Goal: Information Seeking & Learning: Understand process/instructions

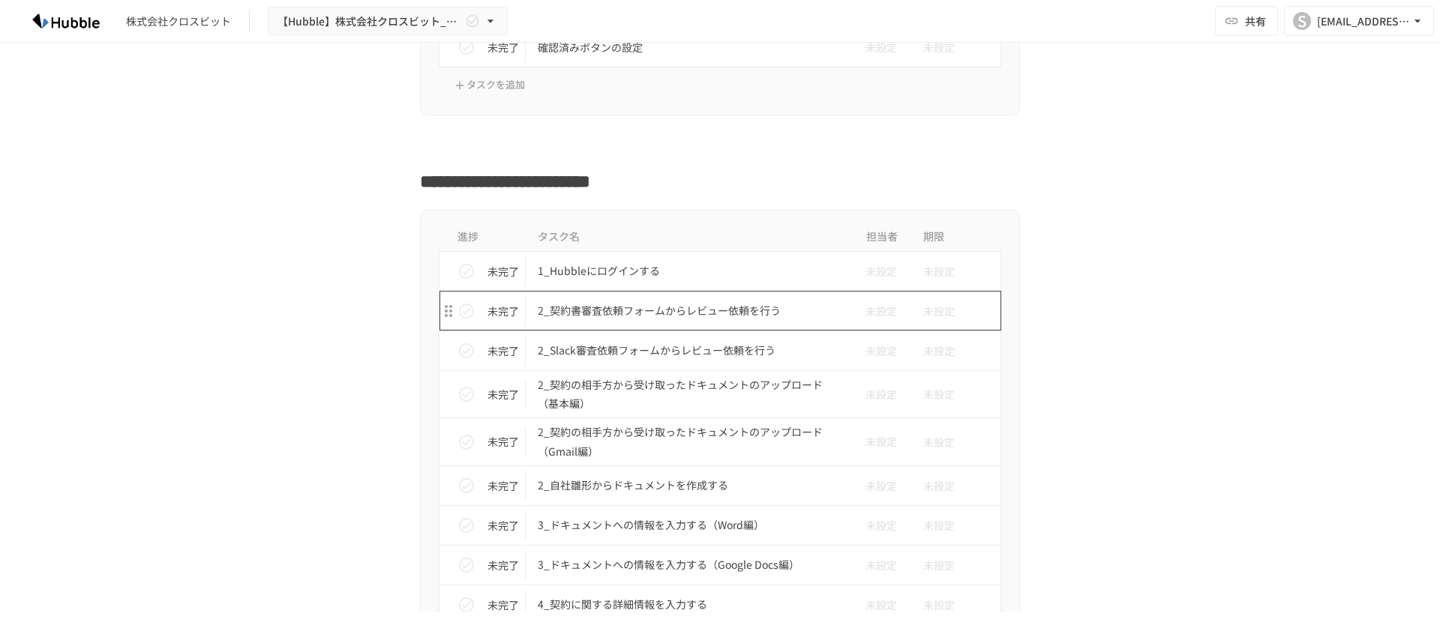
scroll to position [1273, 0]
click at [587, 311] on p "2_契約書審査依頼フォームからレビュー依頼を行う" at bounding box center [688, 309] width 301 height 19
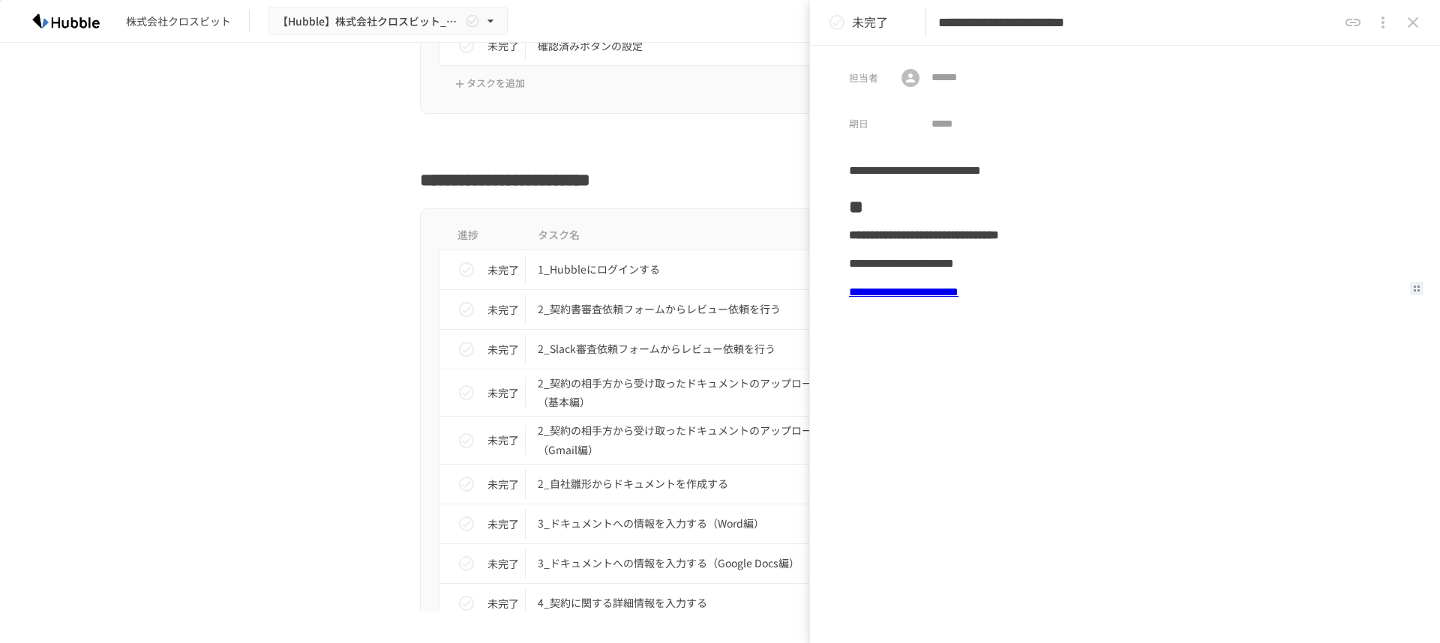
click at [949, 292] on link "**********" at bounding box center [903, 291] width 109 height 11
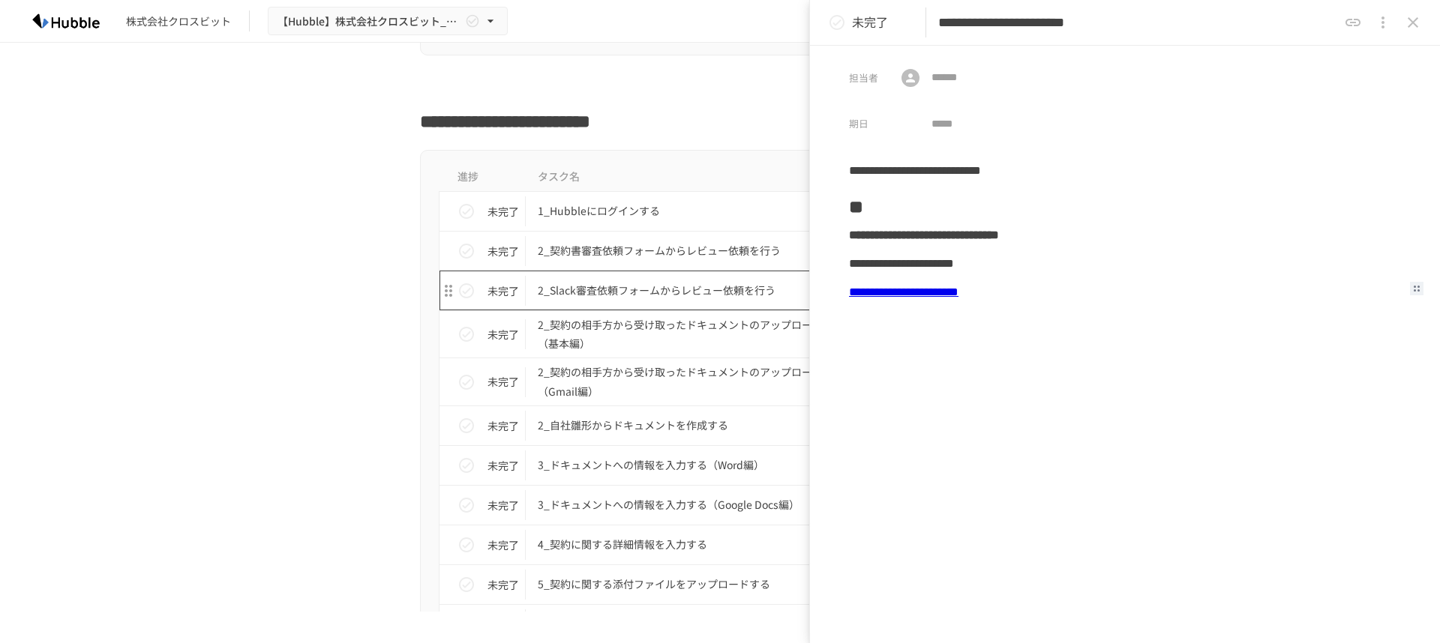
scroll to position [1333, 0]
click at [597, 289] on p "2_Slack審査依頼フォームからレビュー依頼を行う" at bounding box center [688, 289] width 301 height 19
click at [963, 289] on link "**********" at bounding box center [906, 291] width 114 height 11
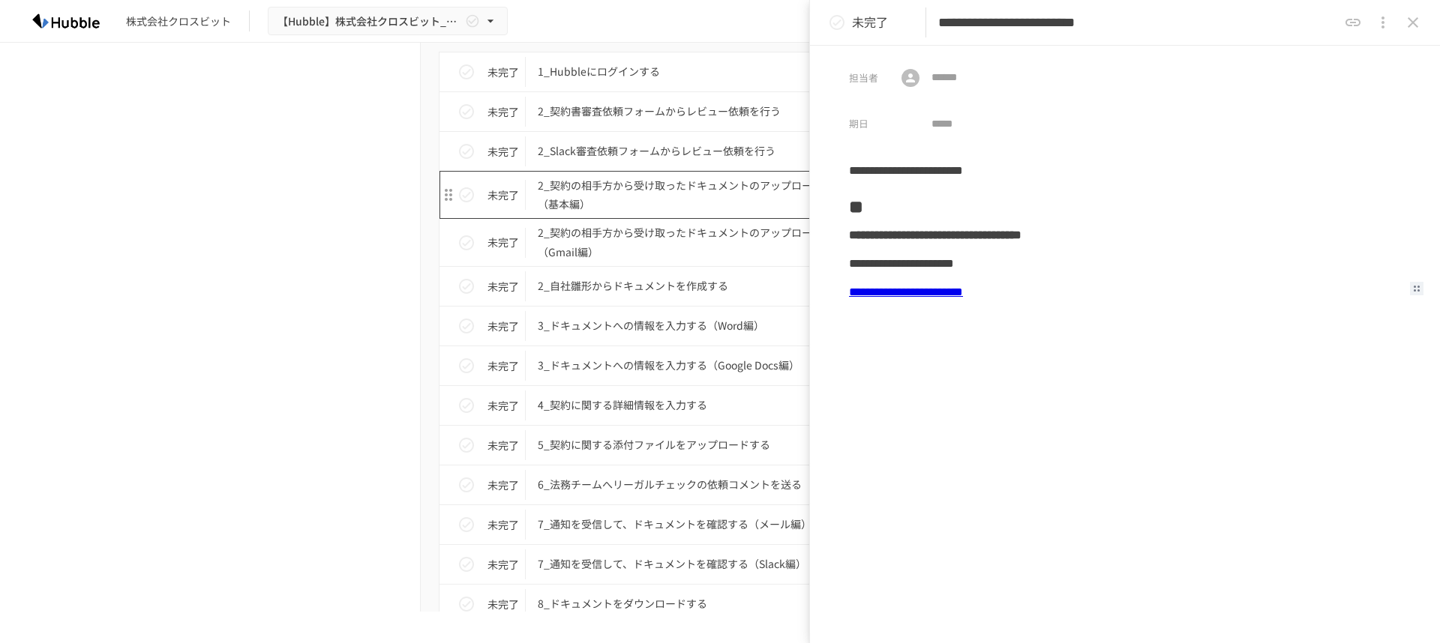
scroll to position [1475, 0]
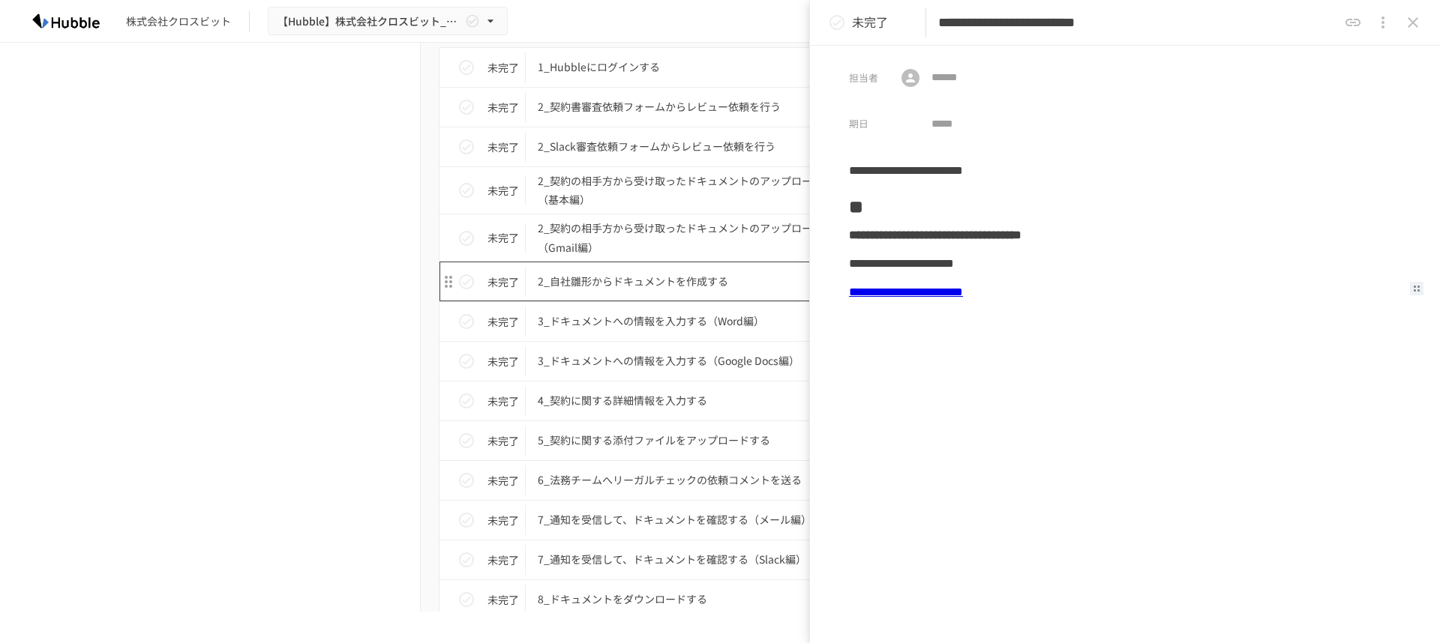
click at [648, 283] on p "2_自社雛形からドキュメントを作成する" at bounding box center [688, 281] width 301 height 19
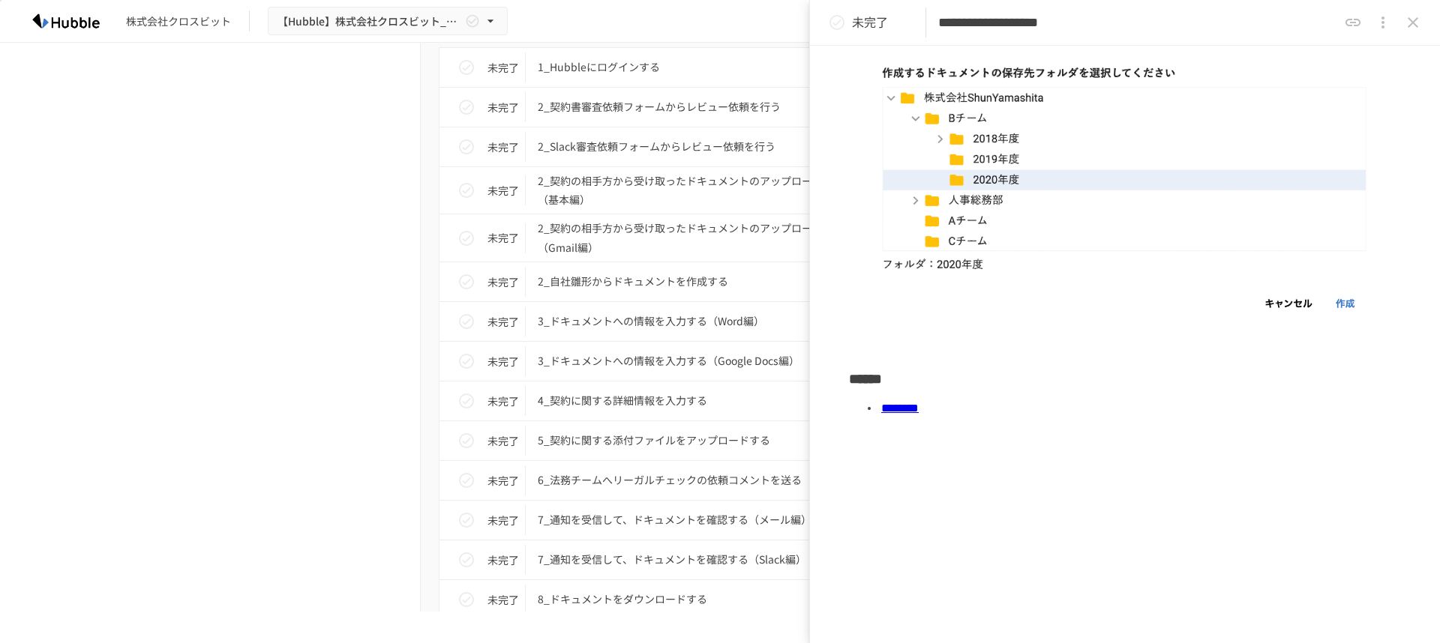
scroll to position [616, 0]
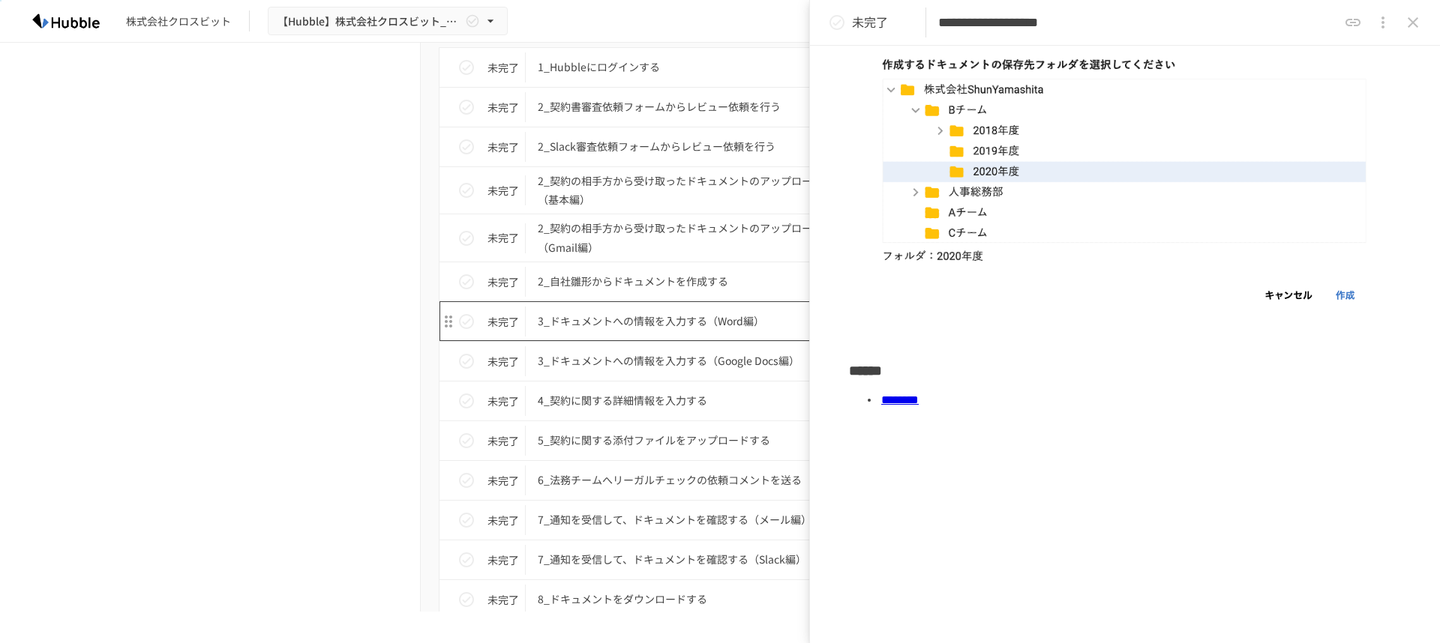
click at [684, 324] on p "3_ドキュメントへの情報を入力する（Word編）" at bounding box center [688, 321] width 301 height 19
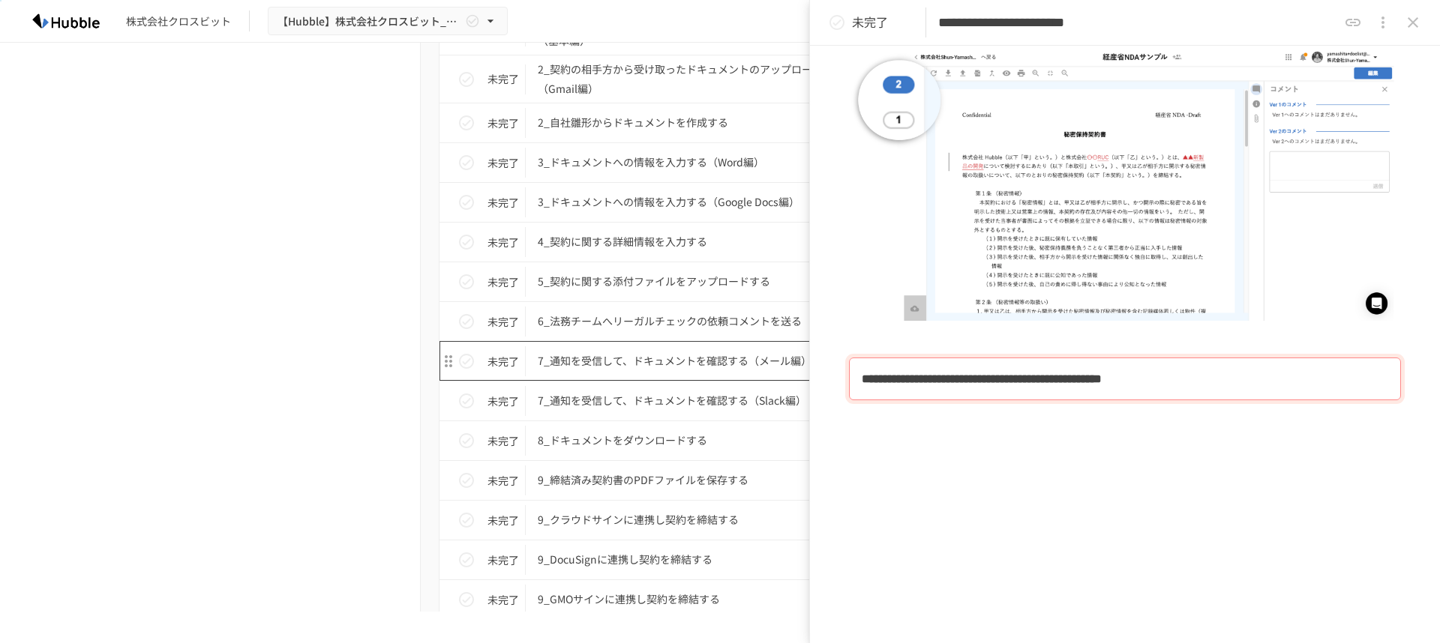
scroll to position [1635, 0]
click at [719, 403] on p "7_通知を受信して、ドキュメントを確認する（Slack編）" at bounding box center [688, 399] width 301 height 19
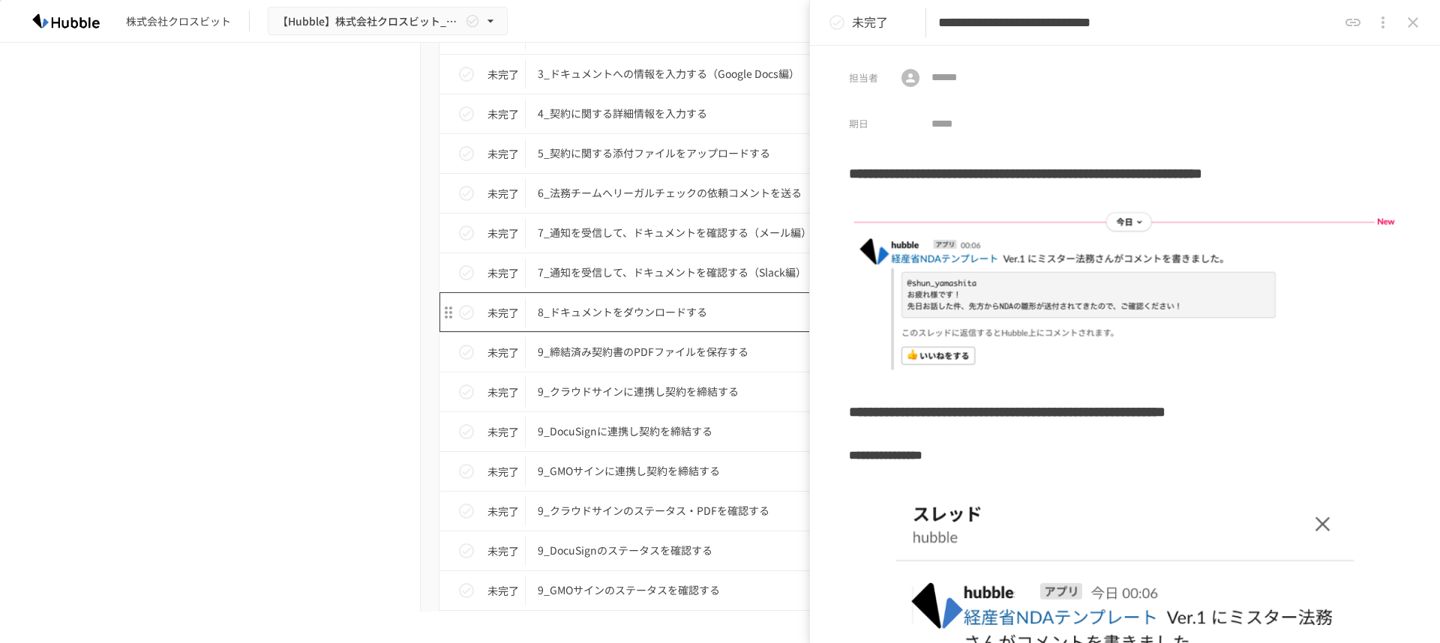
scroll to position [1777, 0]
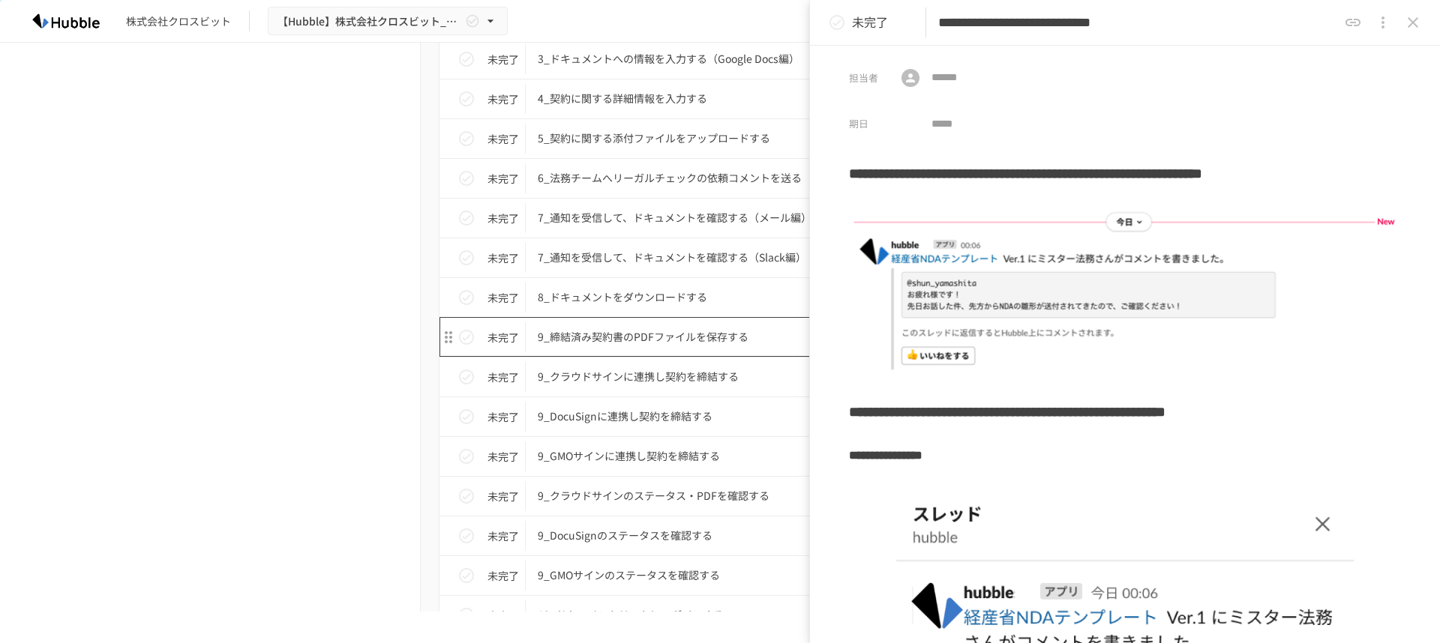
click at [718, 342] on p "9_締結済み契約書のPDFファイルを保存する" at bounding box center [688, 337] width 301 height 19
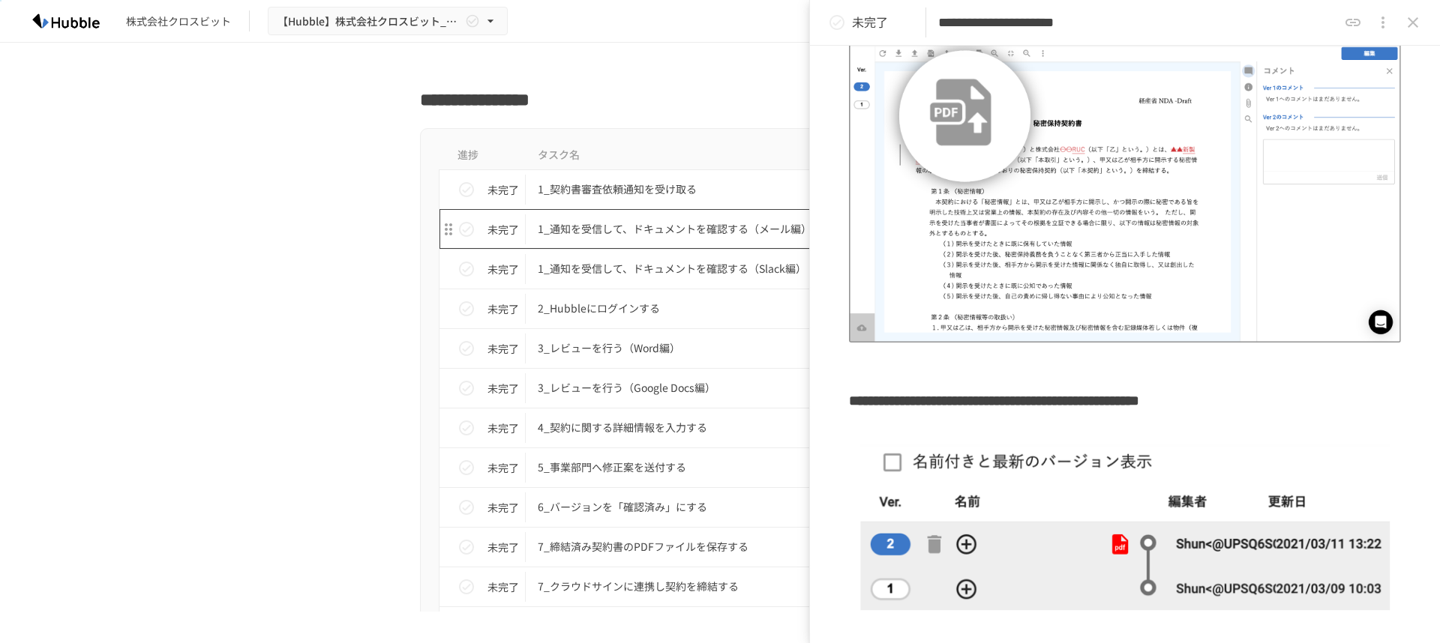
scroll to position [3137, 0]
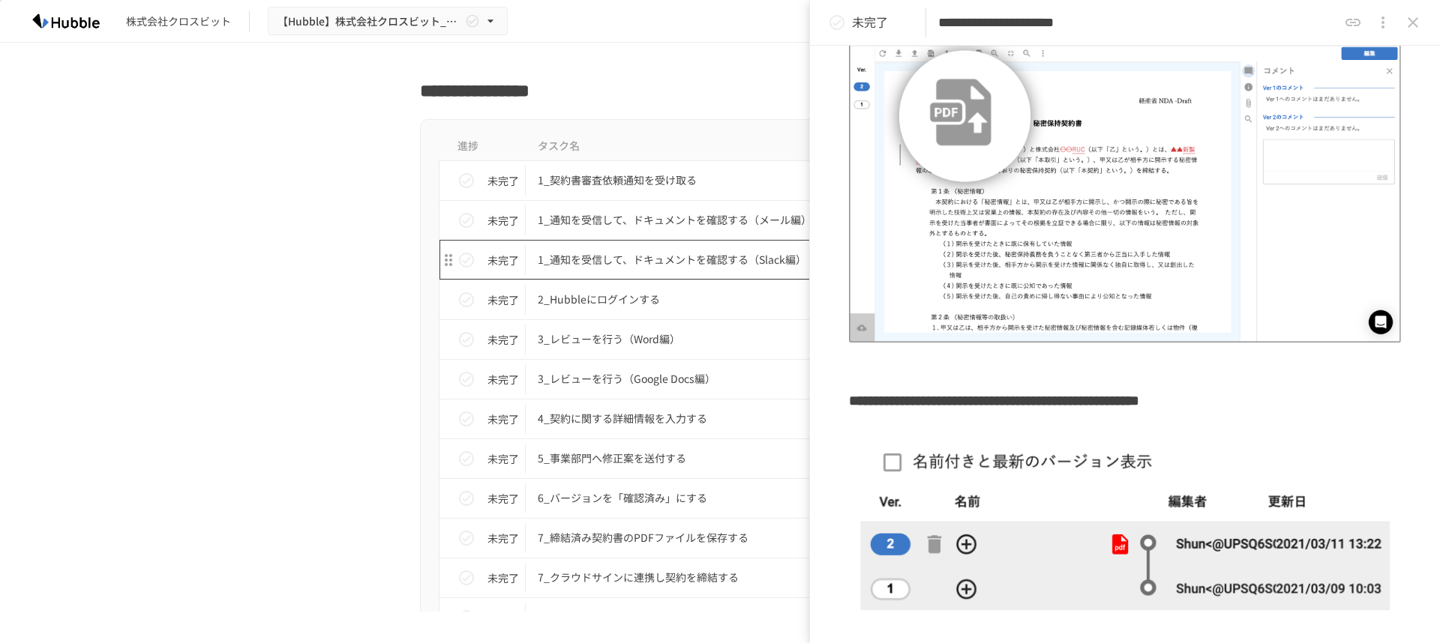
click at [709, 262] on p "1_通知を受信して、ドキュメントを確認する（Slack編）" at bounding box center [688, 259] width 301 height 19
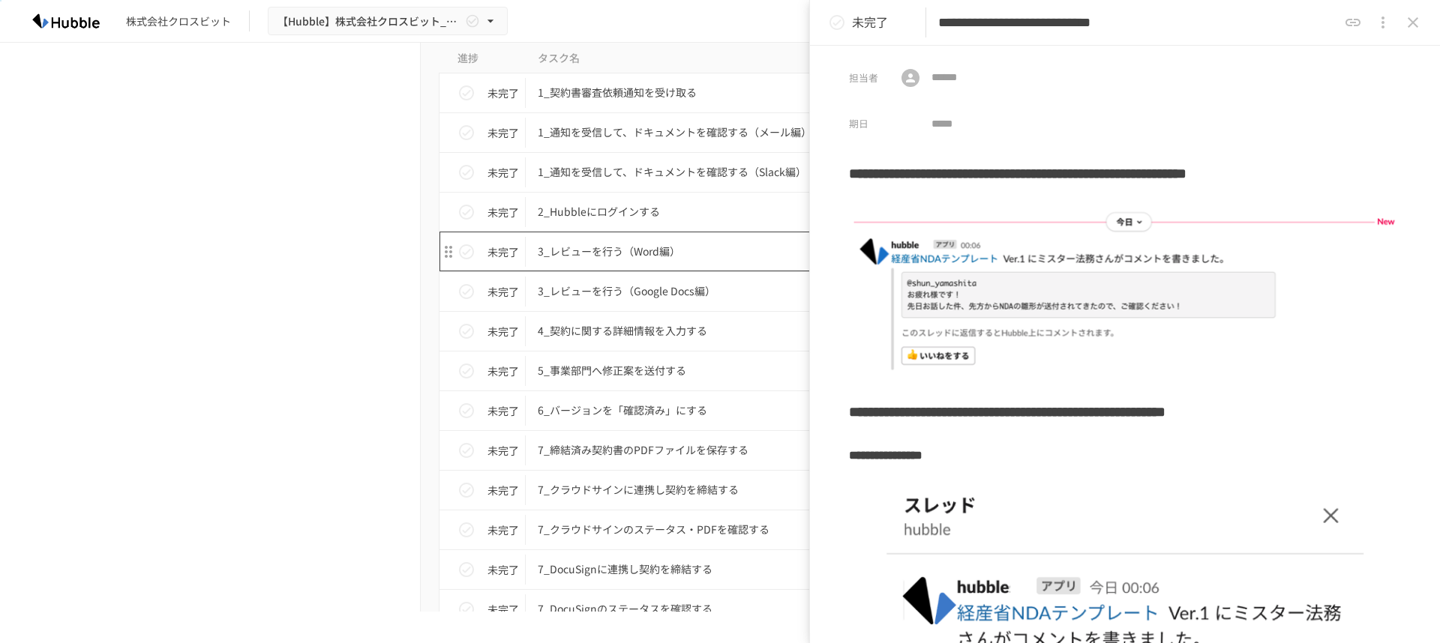
scroll to position [3226, 0]
click at [693, 256] on p "3_レビューを行う（Word編）" at bounding box center [688, 250] width 301 height 19
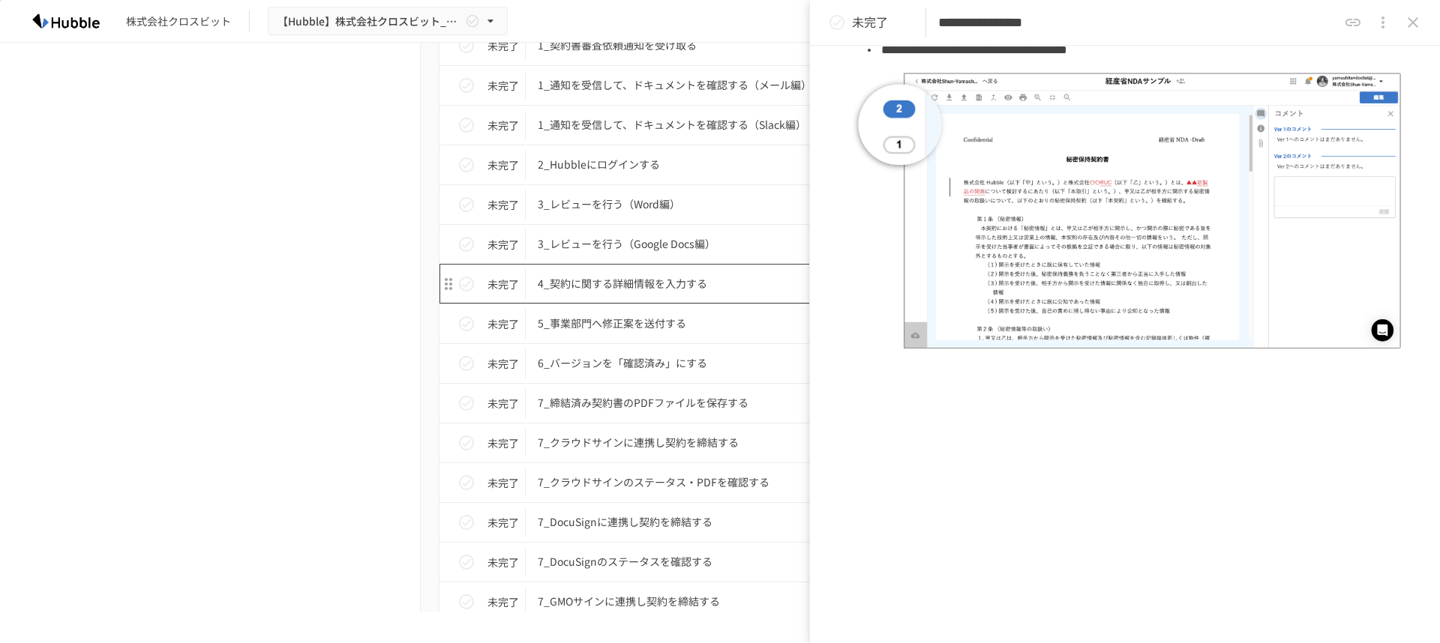
scroll to position [3280, 0]
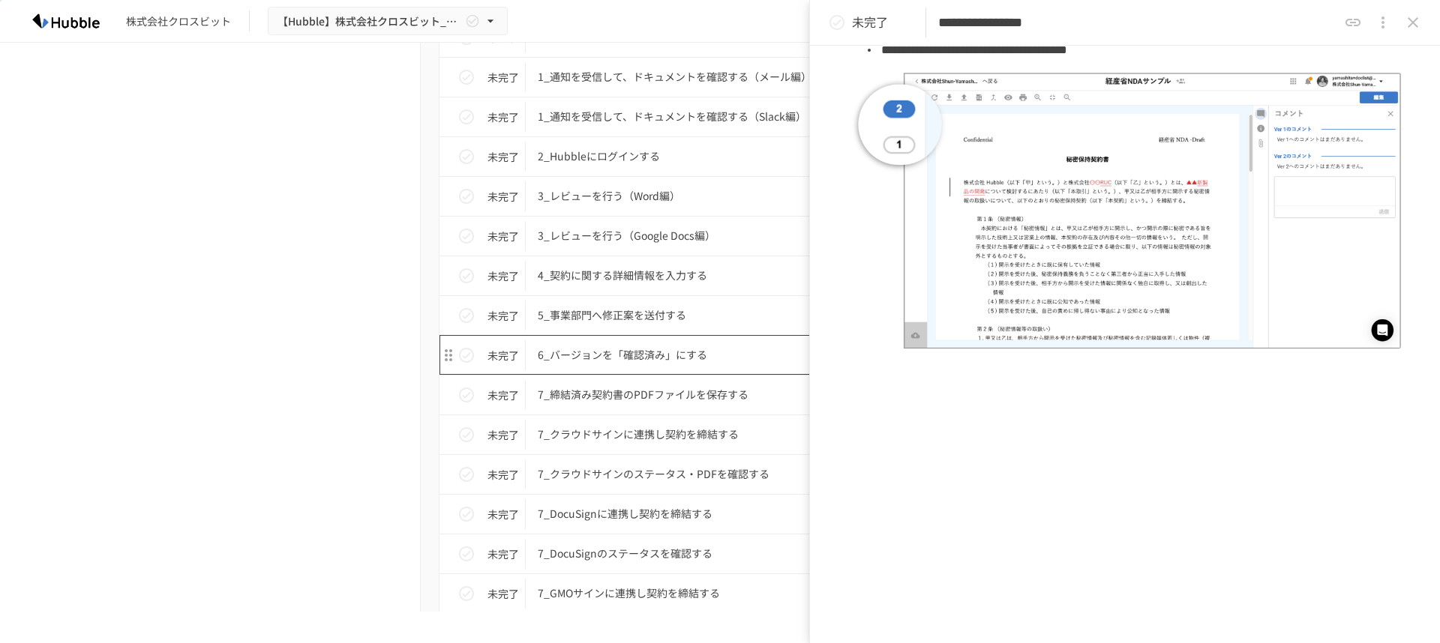
click at [728, 357] on p "6_バージョンを「確認済み」にする" at bounding box center [688, 355] width 301 height 19
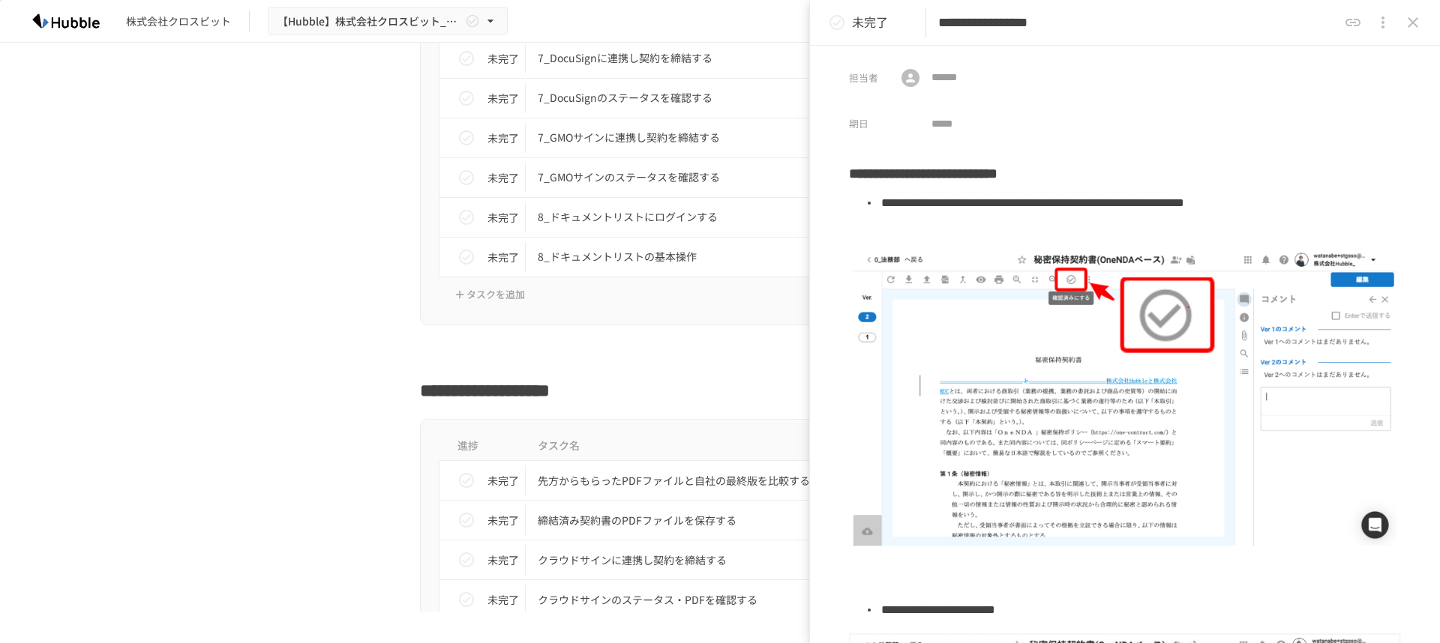
scroll to position [3731, 0]
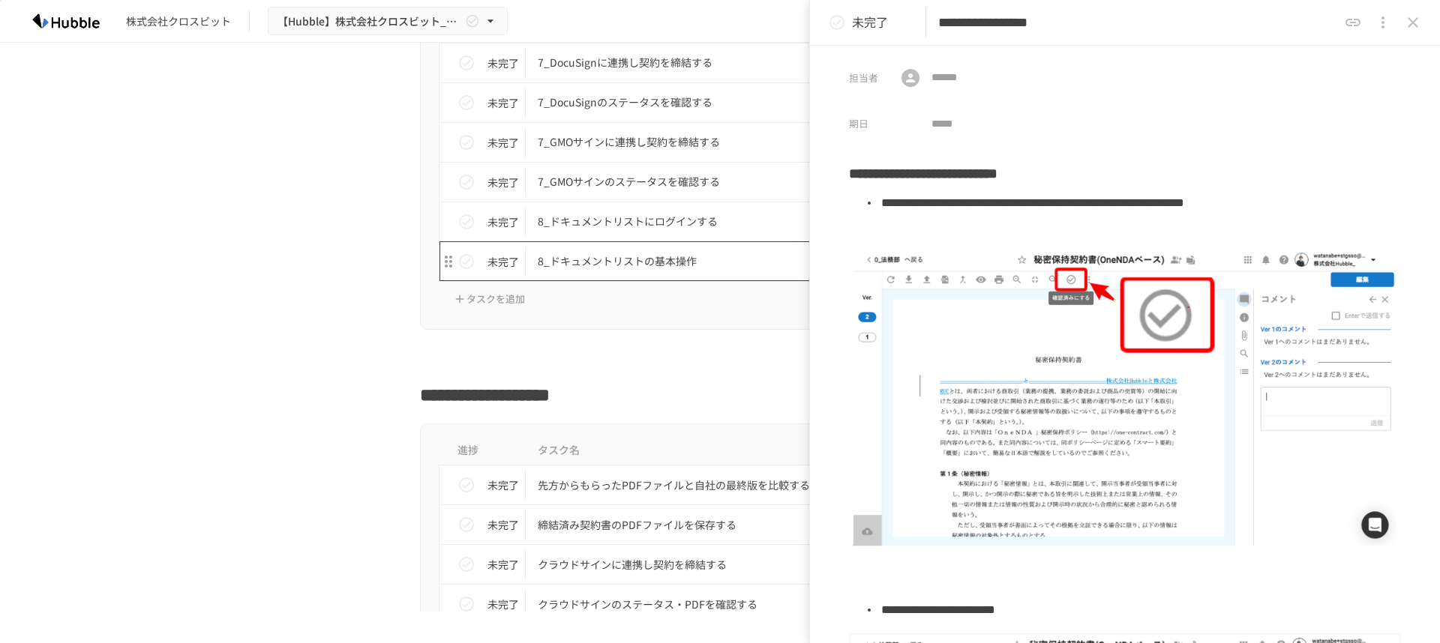
click at [712, 262] on p "8_ドキュメントリストの基本操作" at bounding box center [688, 261] width 301 height 19
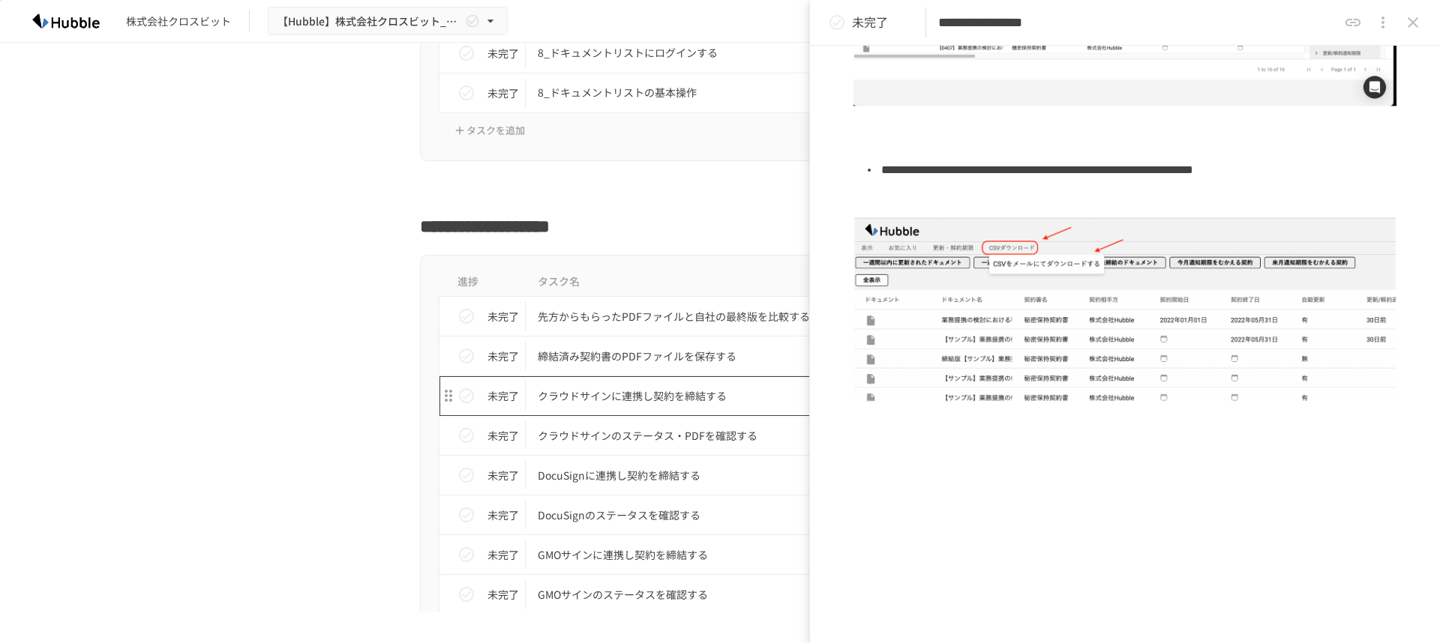
scroll to position [3902, 0]
click at [738, 360] on p "締結済み契約書のPDFファイルを保存する" at bounding box center [688, 354] width 301 height 19
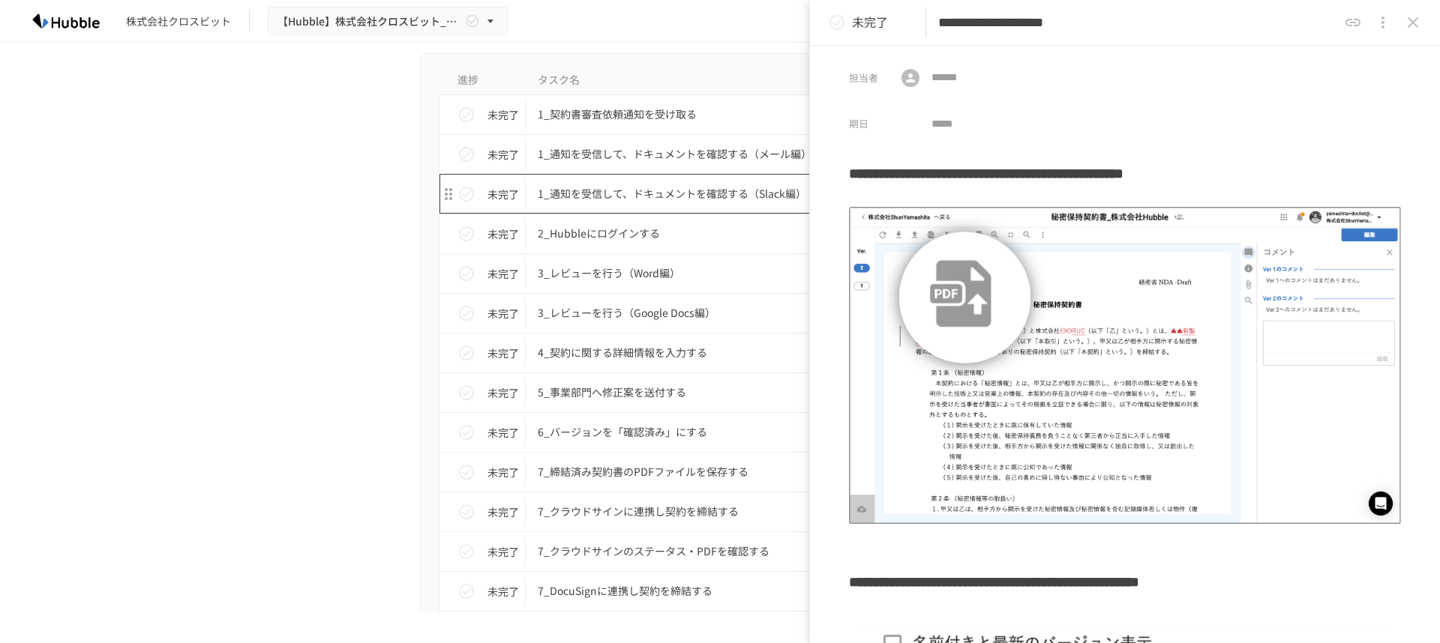
scroll to position [3204, 0]
